Goal: Navigation & Orientation: Find specific page/section

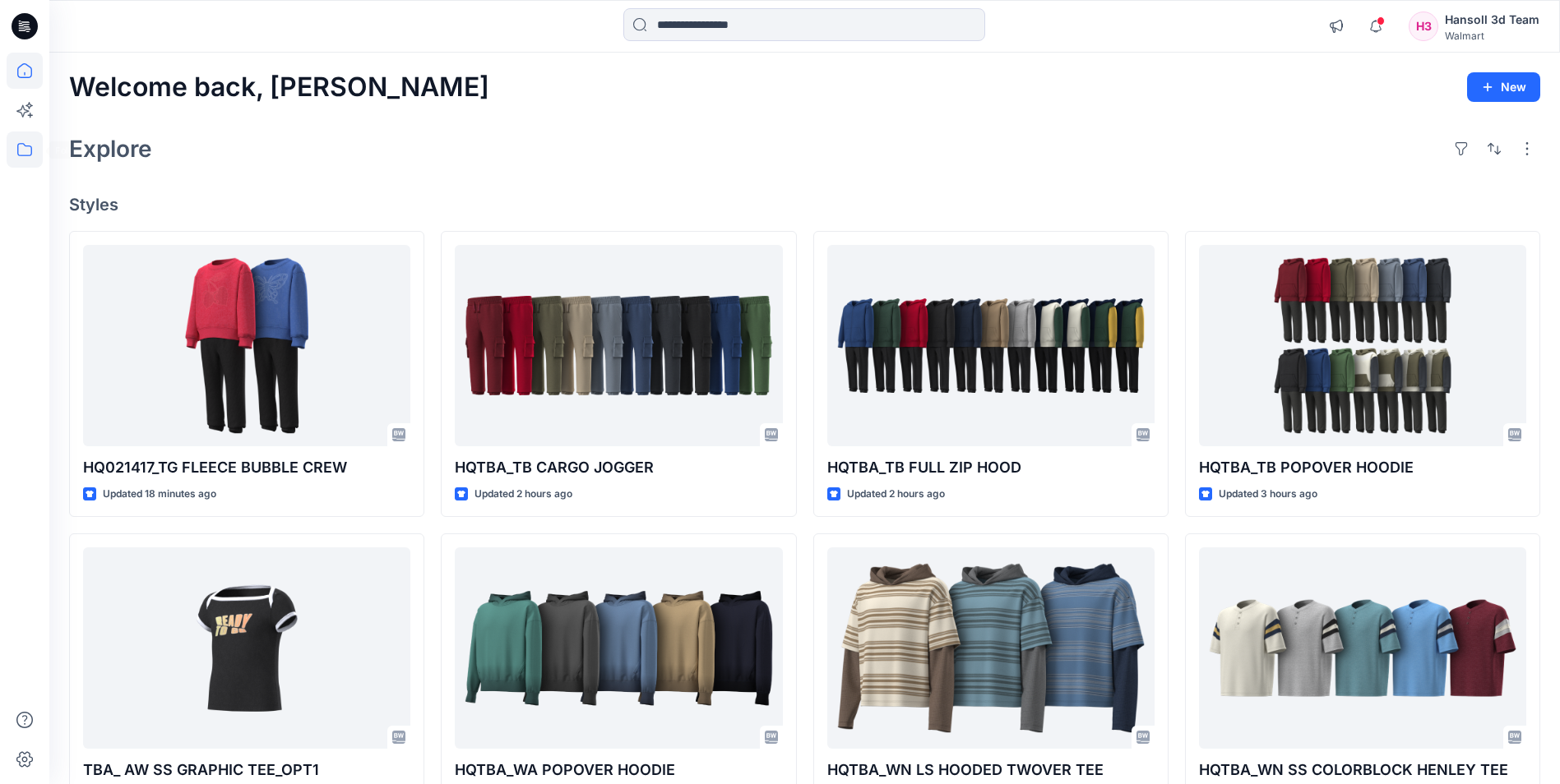
click at [34, 146] on icon at bounding box center [24, 149] width 36 height 36
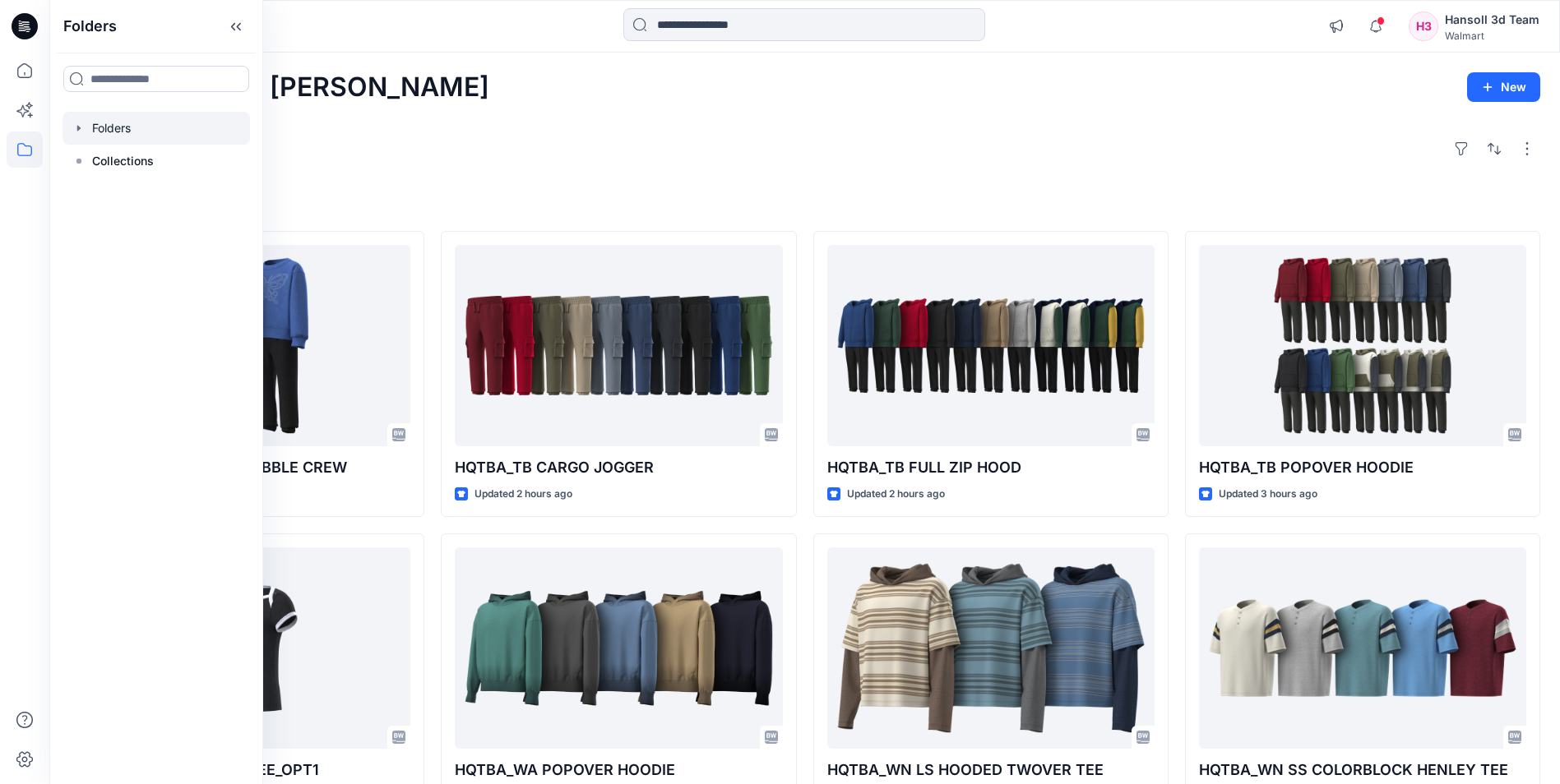
click at [103, 120] on div at bounding box center [156, 128] width 188 height 33
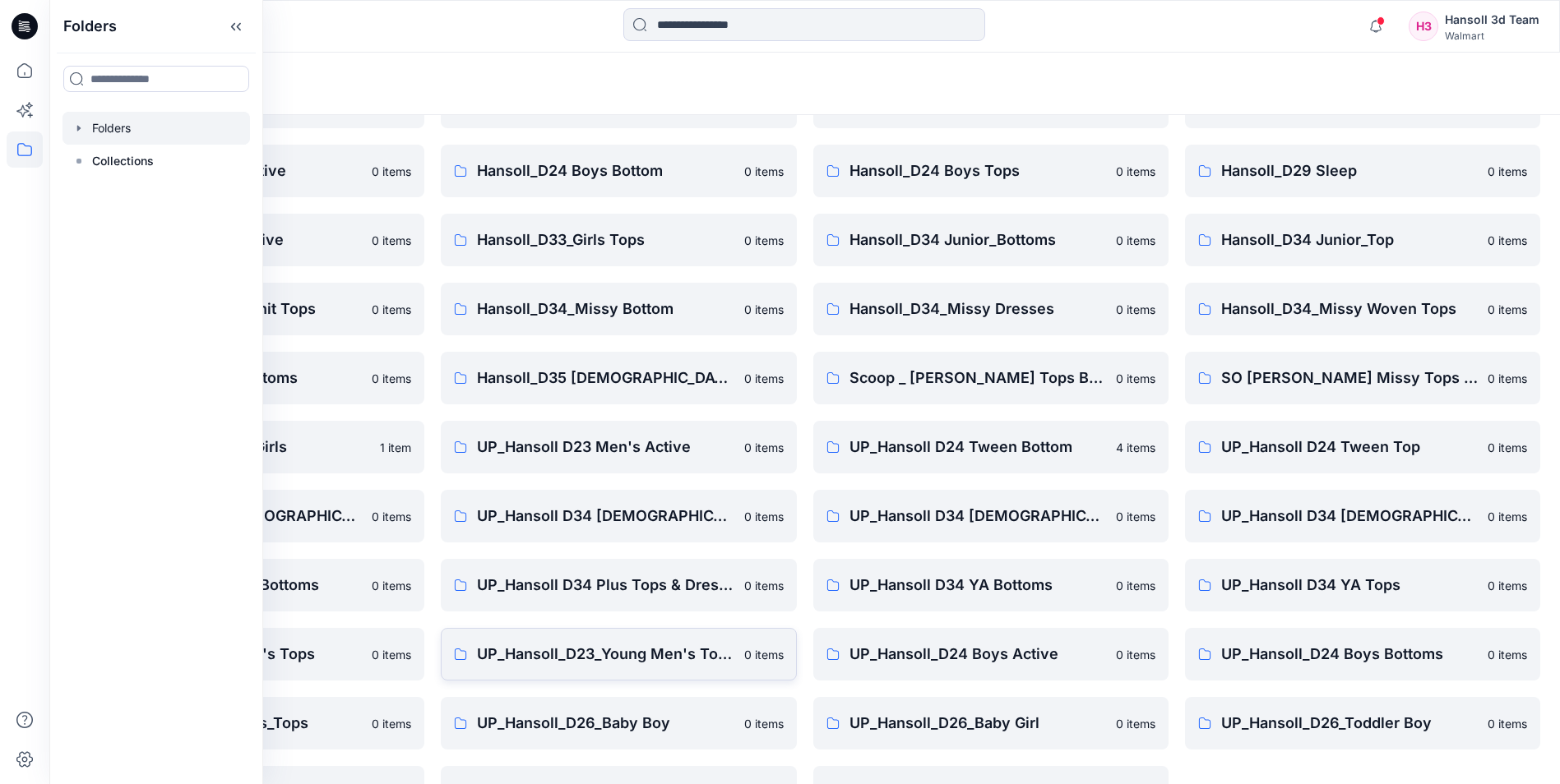
scroll to position [229, 0]
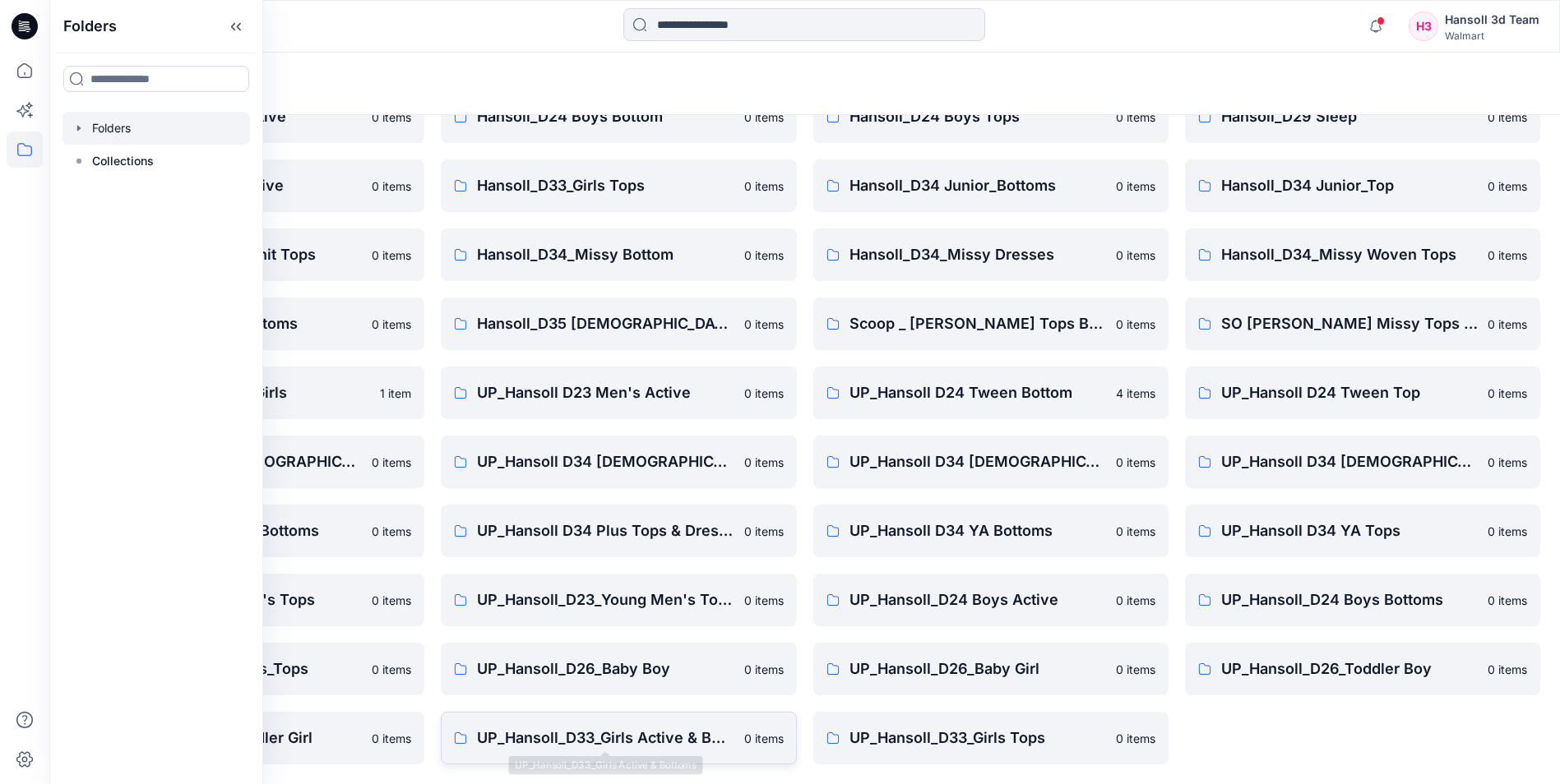
click at [606, 754] on link "UP_Hansoll_D33_Girls Active & Bottoms 0 items" at bounding box center [618, 738] width 355 height 53
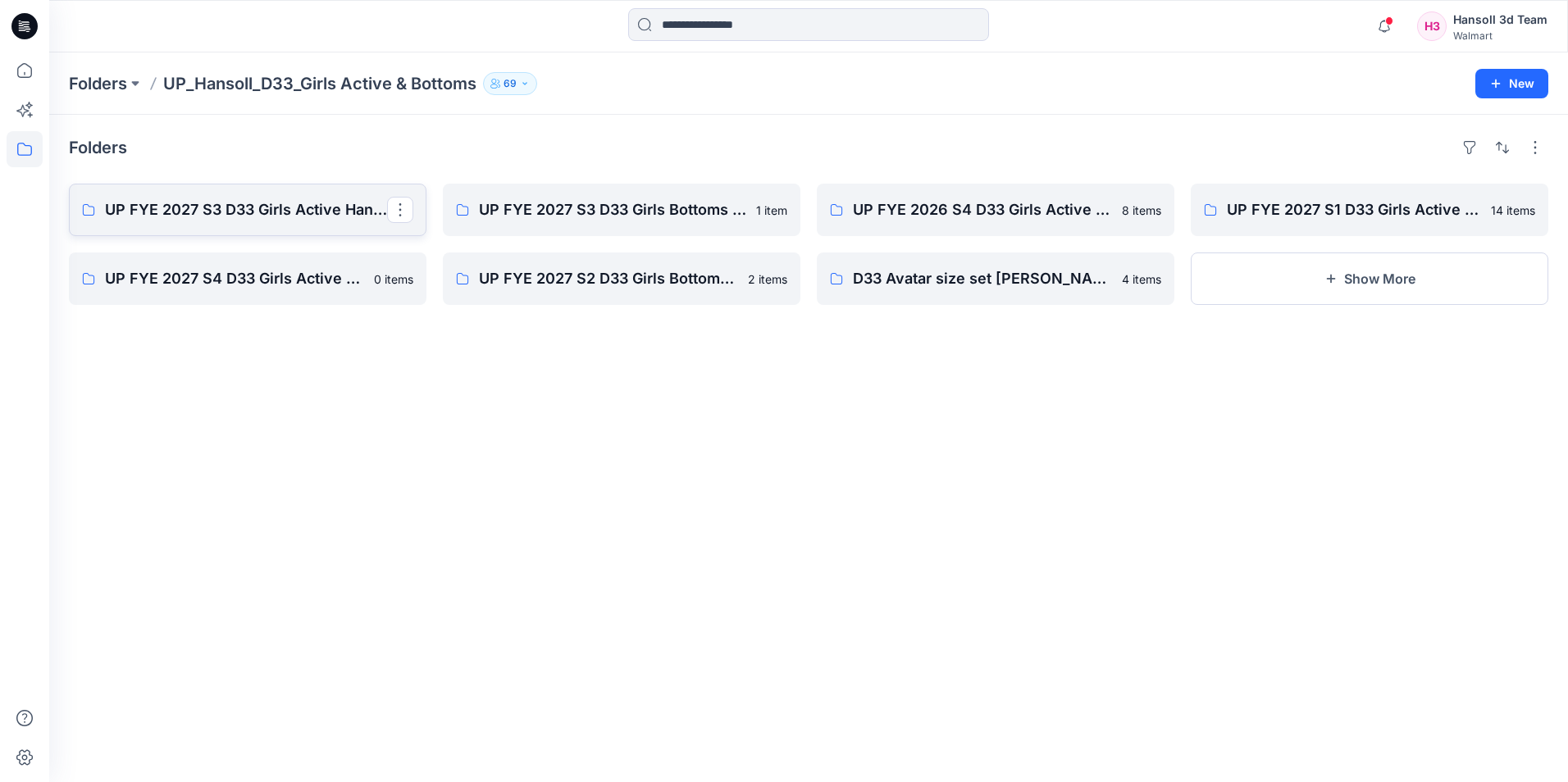
click at [229, 209] on p "UP FYE 2027 S3 D33 Girls Active Hansoll" at bounding box center [246, 210] width 282 height 23
